Goal: Information Seeking & Learning: Check status

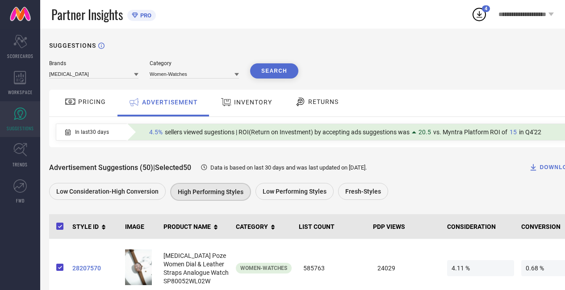
scroll to position [1066, 0]
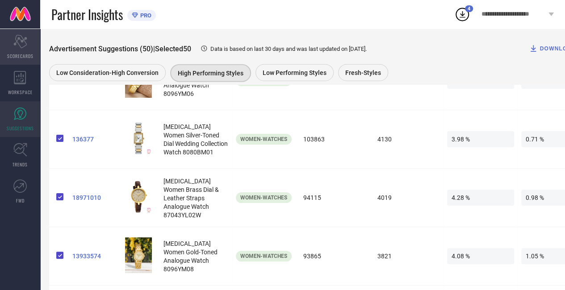
click at [21, 40] on icon at bounding box center [19, 41] width 13 height 13
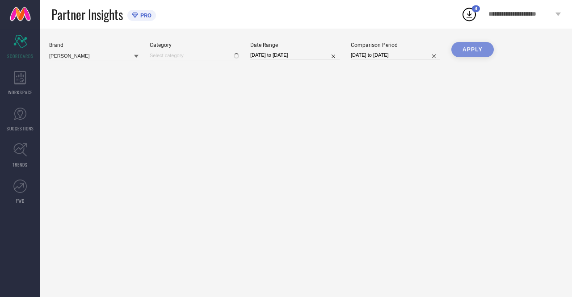
type input "All"
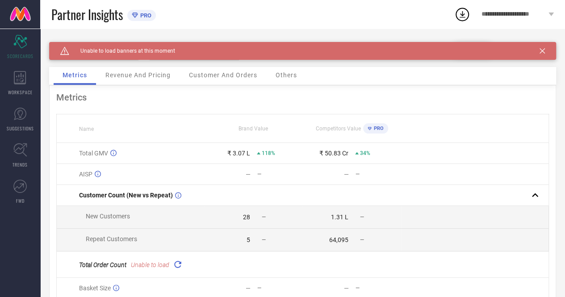
click at [133, 77] on span "Revenue And Pricing" at bounding box center [137, 74] width 65 height 7
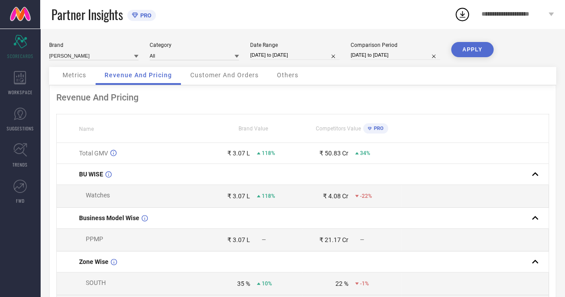
click at [134, 58] on icon at bounding box center [136, 56] width 4 height 4
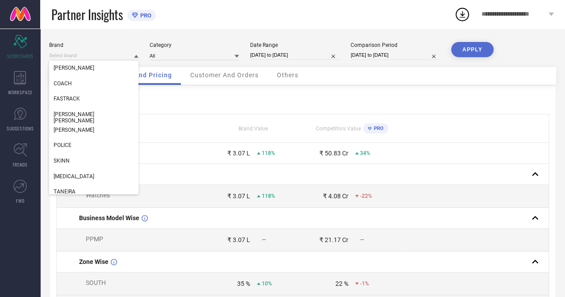
click at [210, 84] on div "Customer And Orders" at bounding box center [224, 76] width 86 height 18
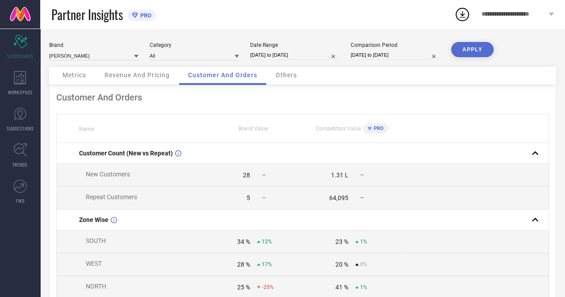
click at [67, 72] on span "Metrics" at bounding box center [75, 74] width 24 height 7
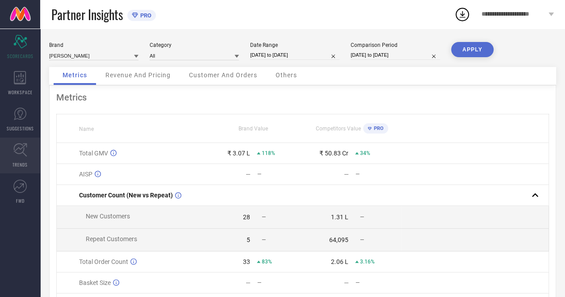
click at [22, 155] on icon at bounding box center [20, 150] width 14 height 14
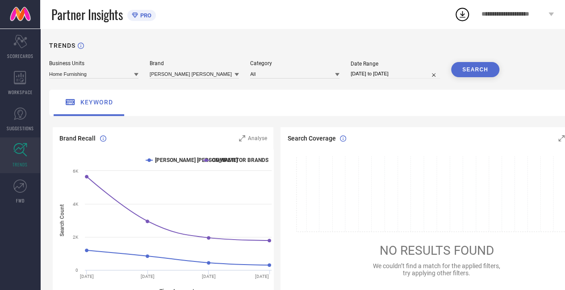
click at [136, 75] on icon at bounding box center [136, 74] width 4 height 3
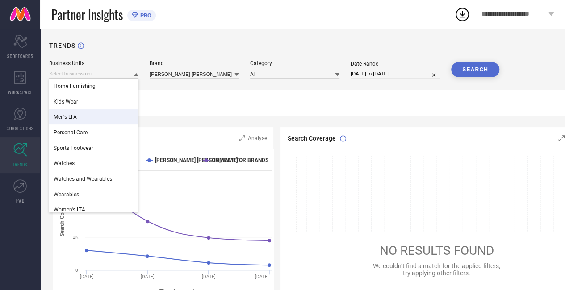
scroll to position [5, 0]
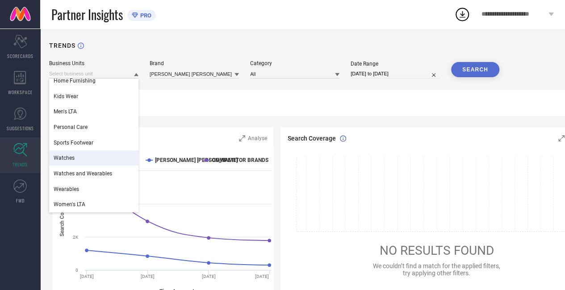
click at [71, 157] on span "Watches" at bounding box center [64, 158] width 21 height 6
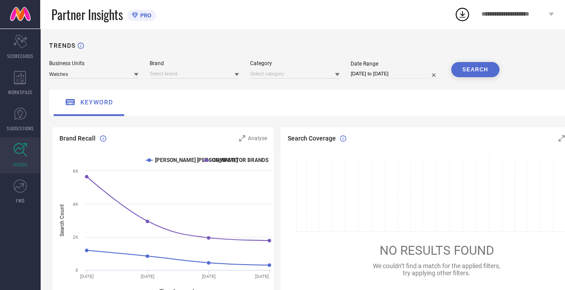
click at [237, 76] on icon at bounding box center [237, 74] width 4 height 3
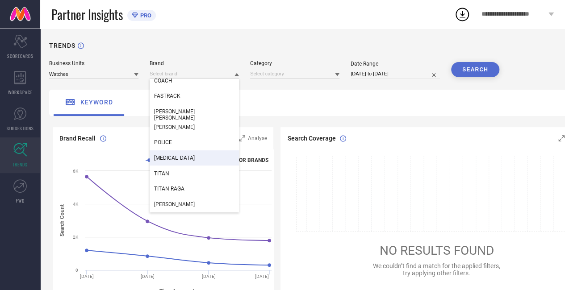
scroll to position [21, 0]
click at [191, 160] on div "[MEDICAL_DATA]" at bounding box center [194, 157] width 89 height 15
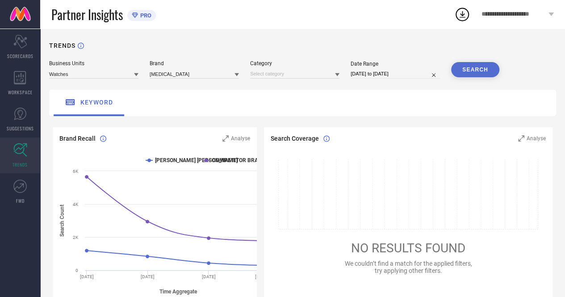
click at [336, 76] on icon at bounding box center [337, 74] width 4 height 4
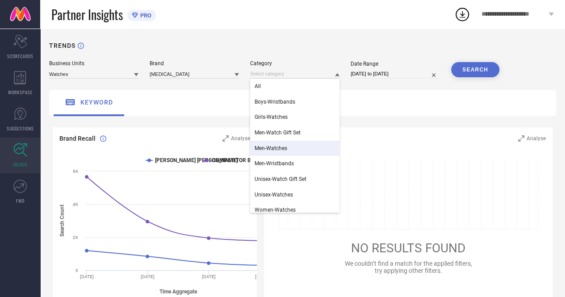
click at [280, 150] on span "Men-Watches" at bounding box center [271, 148] width 33 height 6
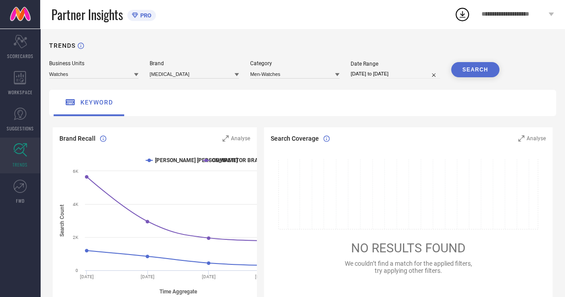
select select "8"
select select "2025"
select select "9"
select select "2025"
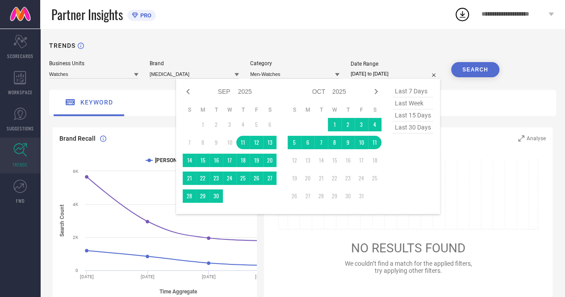
click at [396, 73] on input "11-09-2025 to 11-10-2025" at bounding box center [395, 73] width 89 height 9
click at [257, 161] on td "19" at bounding box center [256, 160] width 13 height 13
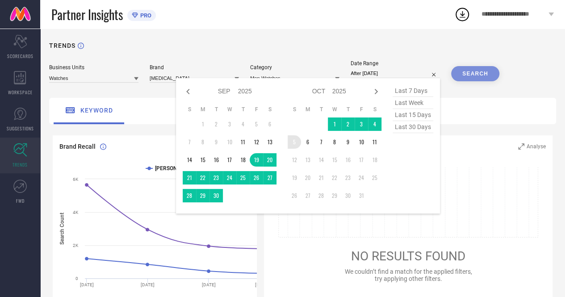
type input "19-09-2025 to 05-10-2025"
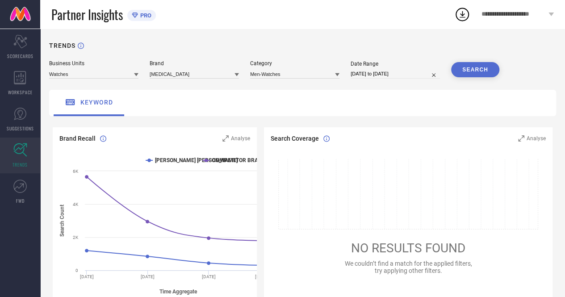
click at [470, 70] on button "SEARCH" at bounding box center [475, 69] width 48 height 15
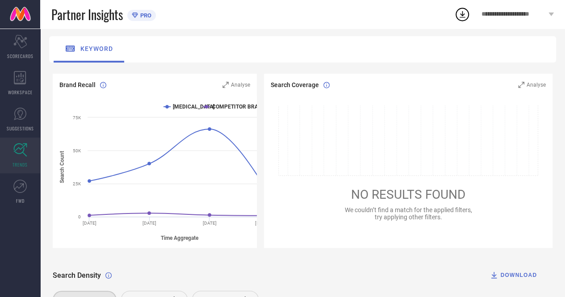
scroll to position [43, 0]
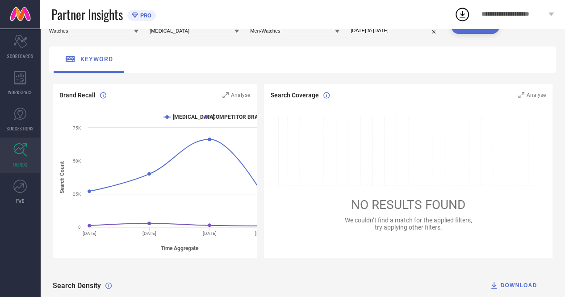
click at [329, 274] on div "Search Density DOWNLOAD In Top 50 Results In Top 100 Results In Top 200 Results" at bounding box center [303, 293] width 500 height 56
click at [292, 188] on div "NO RESULTS FOUND We couldn’t find a match for the applied filters, try applying…" at bounding box center [408, 173] width 289 height 115
click at [260, 272] on div "Search Density DOWNLOAD In Top 50 Results In Top 100 Results In Top 200 Results" at bounding box center [303, 293] width 500 height 56
click at [384, 135] on icon at bounding box center [408, 151] width 241 height 70
click at [301, 271] on div "Search Density DOWNLOAD In Top 50 Results In Top 100 Results In Top 200 Results" at bounding box center [303, 293] width 500 height 56
